Goal: Use online tool/utility: Utilize a website feature to perform a specific function

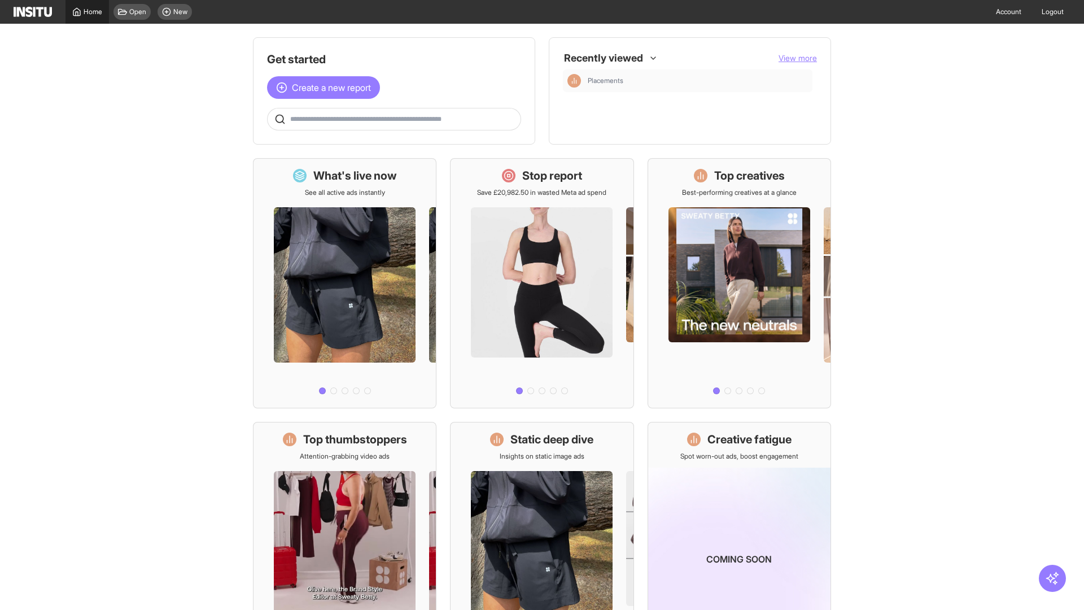
click at [87, 12] on span "Home" at bounding box center [93, 11] width 19 height 9
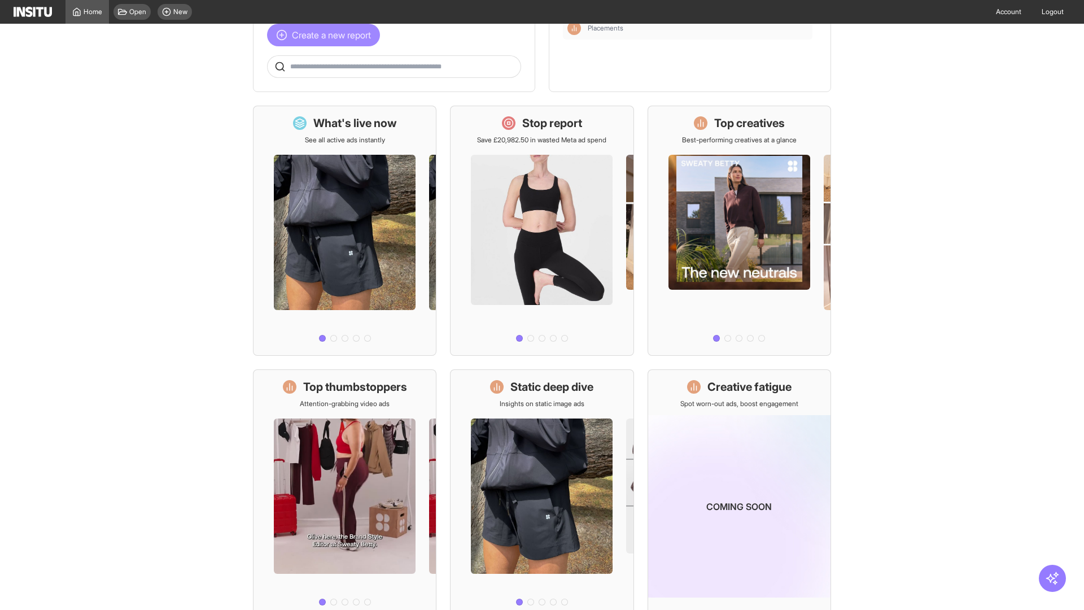
click at [326, 35] on span "Create a new report" at bounding box center [331, 35] width 79 height 14
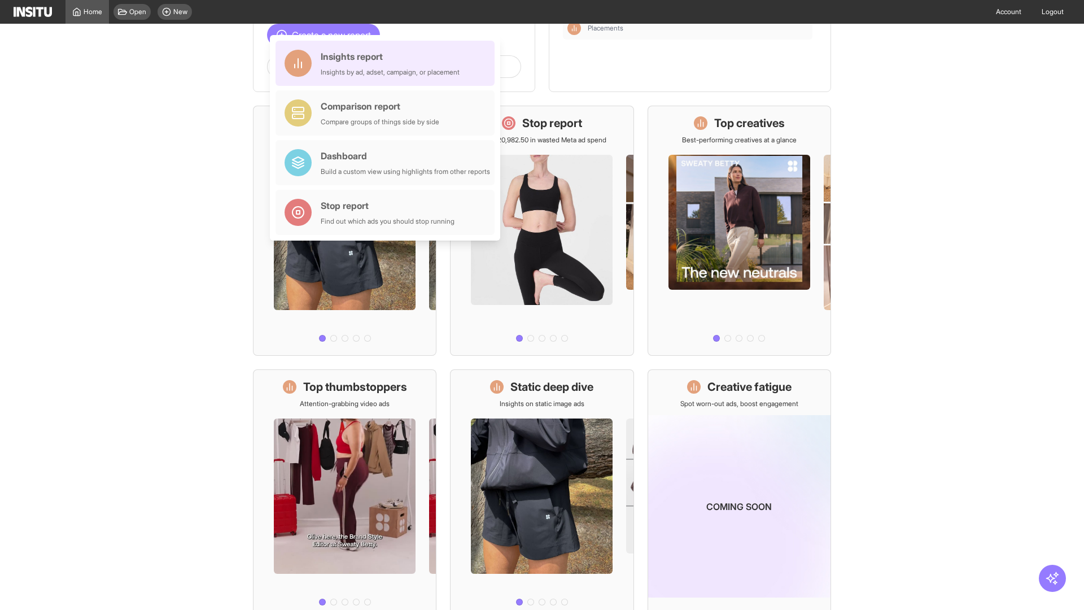
click at [388, 63] on div "Insights report Insights by ad, adset, campaign, or placement" at bounding box center [390, 63] width 139 height 27
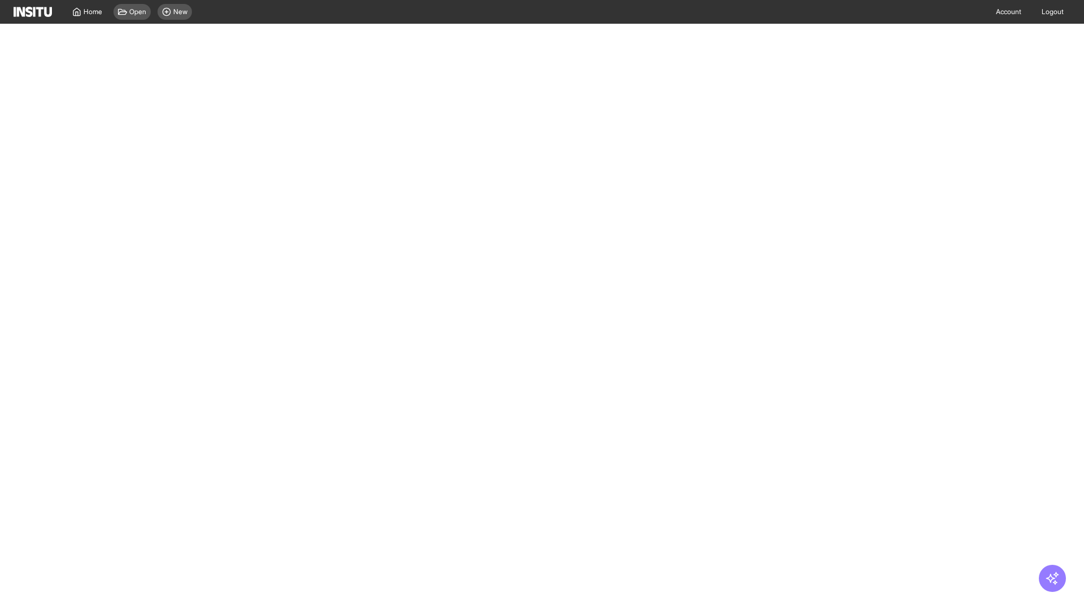
select select "**"
